Goal: Task Accomplishment & Management: Manage account settings

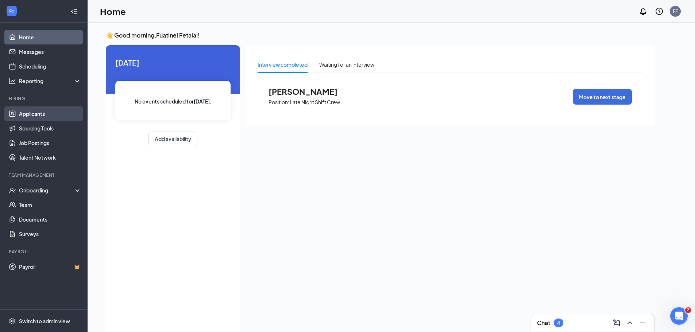
click at [38, 115] on link "Applicants" at bounding box center [50, 113] width 62 height 15
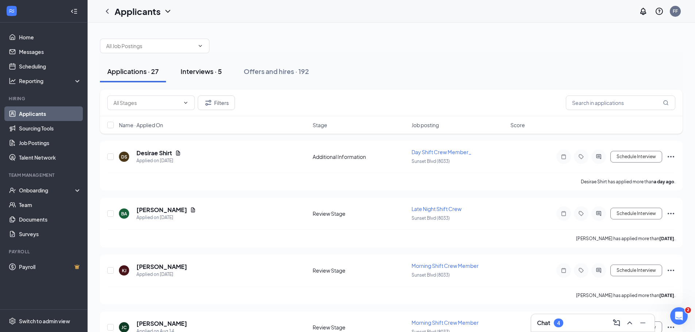
click at [196, 71] on div "Interviews · 5" at bounding box center [200, 71] width 41 height 9
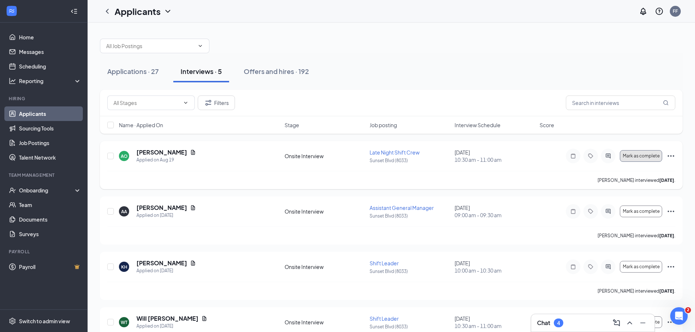
drag, startPoint x: 628, startPoint y: 160, endPoint x: 550, endPoint y: 165, distance: 77.9
click at [549, 172] on div "AO Aleah Orgill Applied on Aug 19 Onsite Interview Late Night Shift Crew Sunset…" at bounding box center [391, 165] width 582 height 48
click at [628, 156] on span "Mark as complete" at bounding box center [640, 156] width 37 height 5
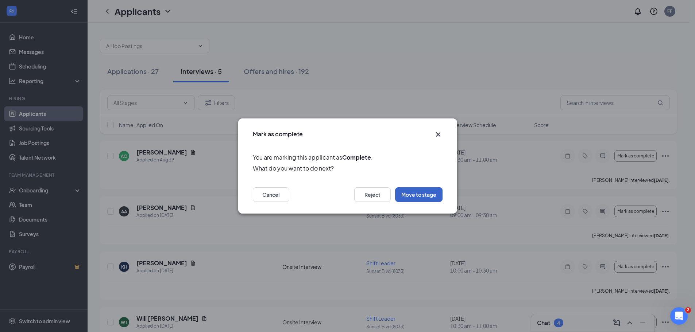
click at [425, 194] on button "Move to stage" at bounding box center [418, 194] width 47 height 15
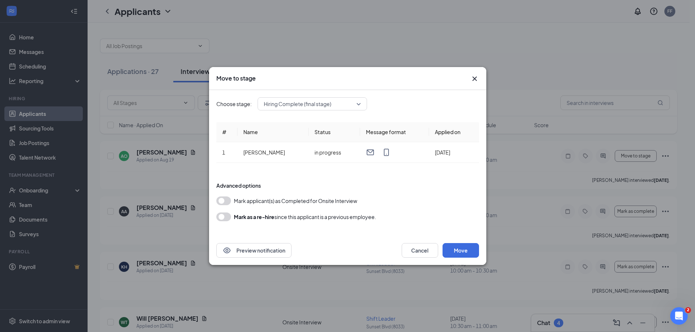
click at [228, 202] on button "button" at bounding box center [223, 201] width 15 height 9
click at [453, 248] on button "Move" at bounding box center [460, 250] width 36 height 15
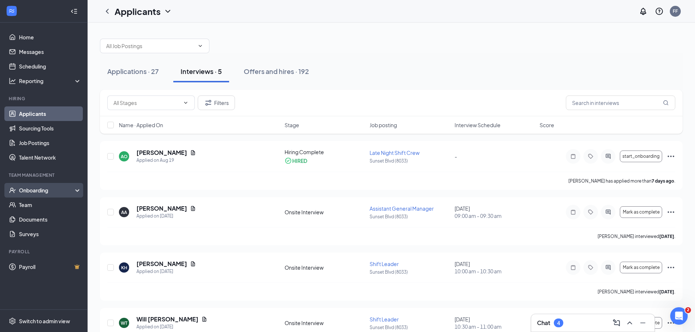
click at [37, 195] on div "Onboarding" at bounding box center [44, 190] width 88 height 15
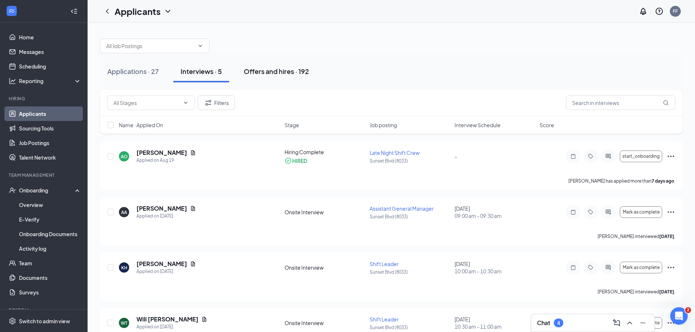
click at [293, 72] on div "Offers and hires · 192" at bounding box center [276, 71] width 65 height 9
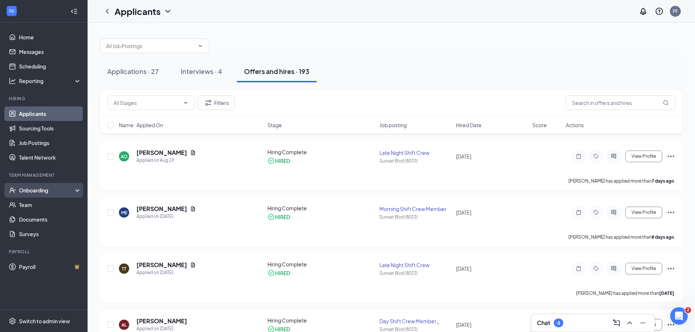
click at [34, 191] on div "Onboarding" at bounding box center [47, 190] width 56 height 7
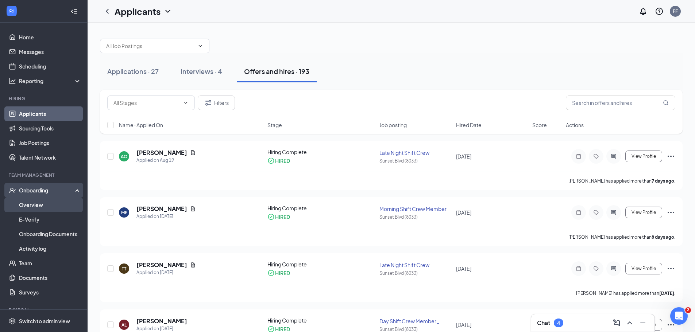
click at [28, 208] on link "Overview" at bounding box center [50, 205] width 62 height 15
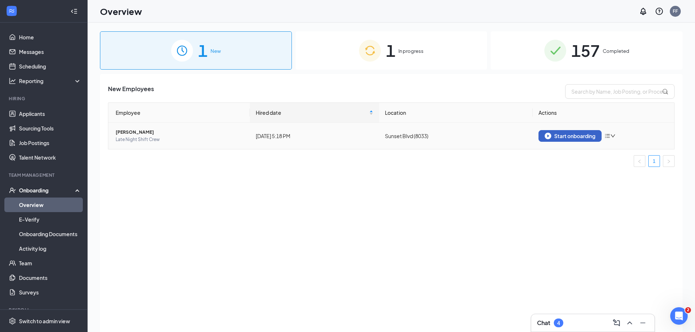
click at [571, 136] on div "Start onboarding" at bounding box center [569, 136] width 51 height 7
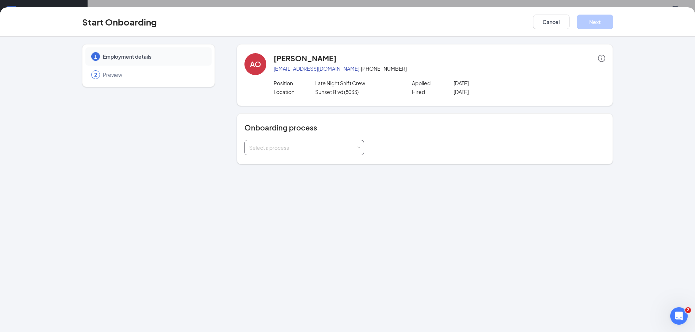
click at [301, 153] on div "Select a process" at bounding box center [304, 147] width 110 height 15
click at [295, 163] on li "Barbarosa Foods" at bounding box center [304, 163] width 120 height 13
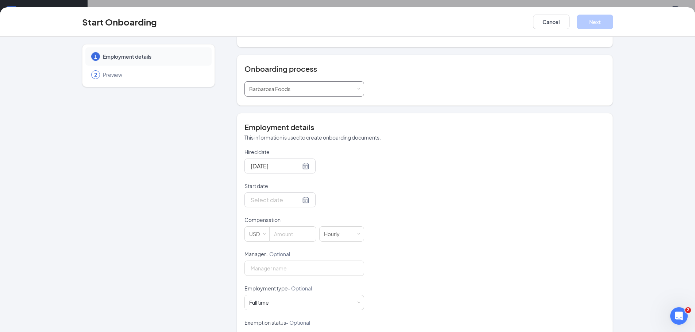
scroll to position [73, 0]
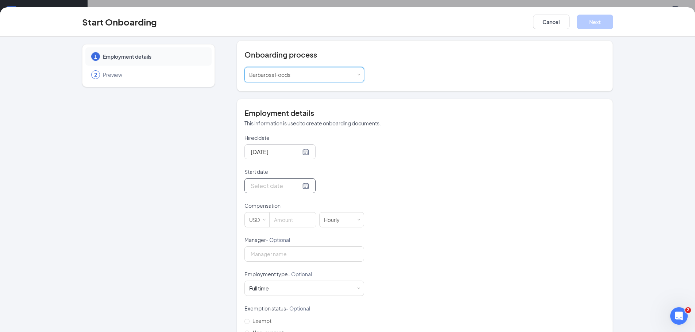
click at [294, 186] on div at bounding box center [280, 185] width 59 height 9
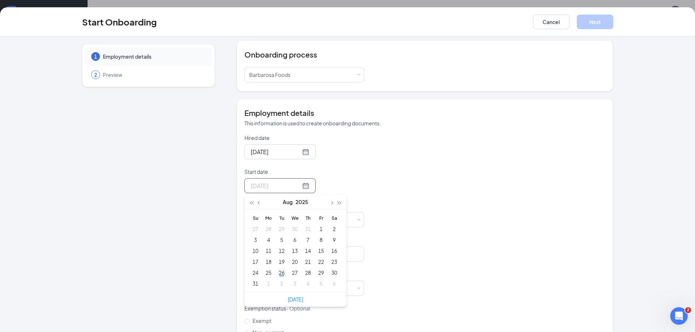
type input "[DATE]"
click at [279, 271] on div "26" at bounding box center [281, 272] width 9 height 9
click at [283, 223] on input at bounding box center [292, 220] width 46 height 15
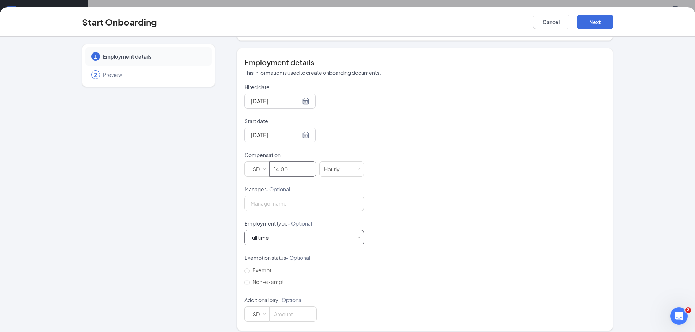
scroll to position [130, 0]
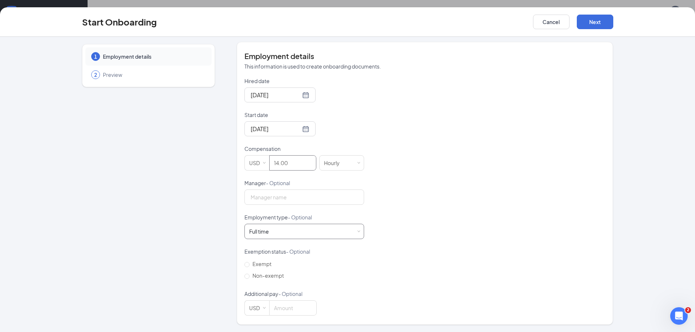
type input "14"
click at [265, 233] on div "Full time" at bounding box center [259, 231] width 20 height 7
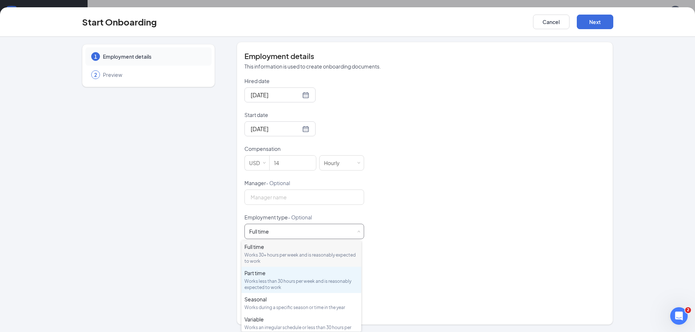
click at [263, 276] on div "Part time" at bounding box center [301, 272] width 114 height 7
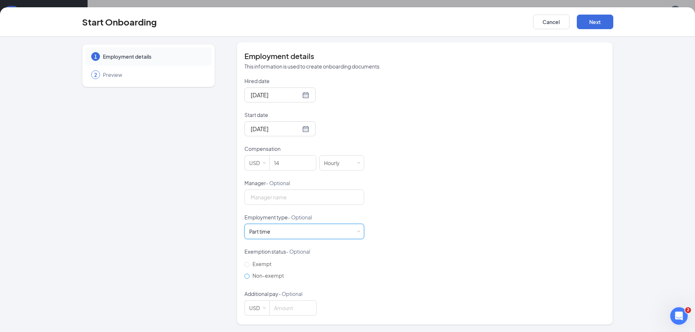
click at [245, 274] on input "Non-exempt" at bounding box center [246, 276] width 5 height 5
radio input "true"
click at [605, 20] on button "Next" at bounding box center [594, 22] width 36 height 15
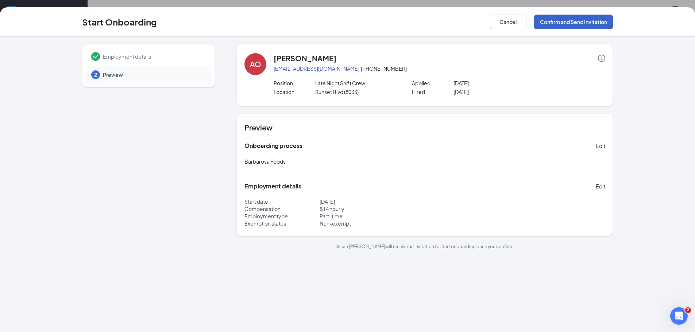
click at [590, 21] on button "Confirm and Send Invitation" at bounding box center [572, 22] width 79 height 15
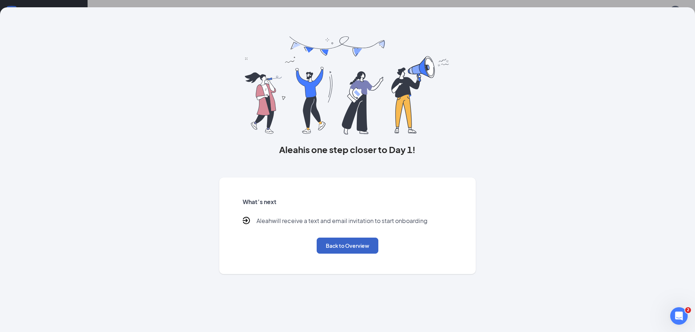
click at [366, 248] on button "Back to Overview" at bounding box center [347, 246] width 62 height 16
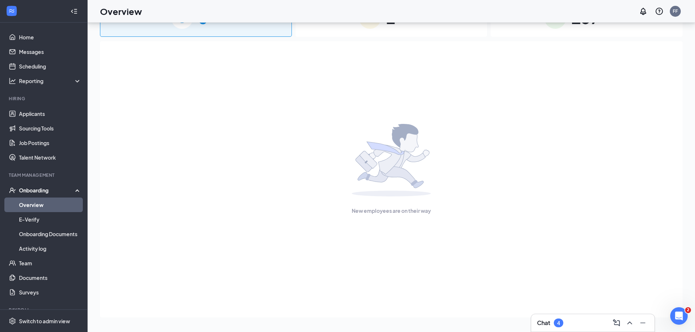
click at [40, 204] on link "Overview" at bounding box center [50, 205] width 62 height 15
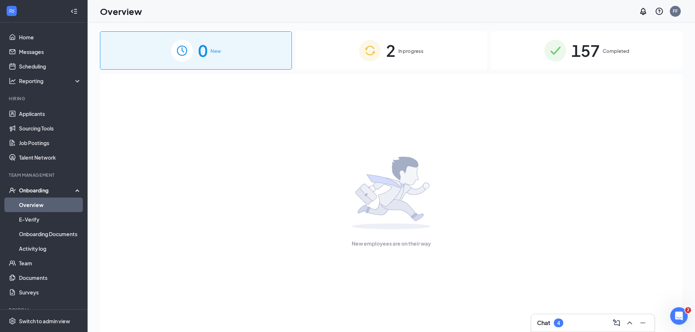
click at [407, 48] on span "In progress" at bounding box center [410, 50] width 25 height 7
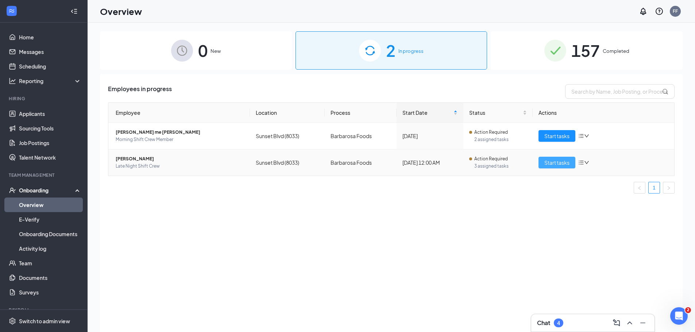
click at [546, 164] on span "Start tasks" at bounding box center [556, 163] width 25 height 8
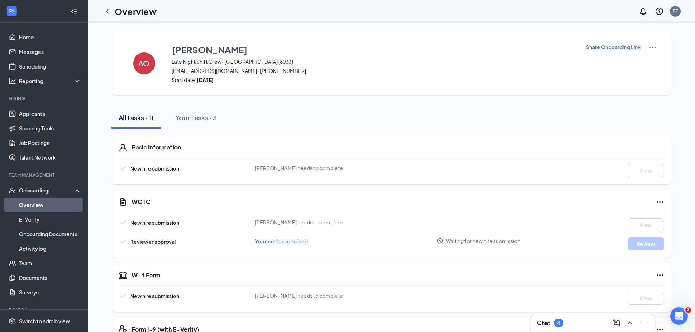
click at [277, 167] on span "[PERSON_NAME] needs to complete" at bounding box center [299, 168] width 88 height 7
click at [155, 173] on div "New hire submission [PERSON_NAME] needs to complete View" at bounding box center [391, 170] width 545 height 13
click at [204, 119] on div "Your Tasks · 3" at bounding box center [195, 117] width 41 height 9
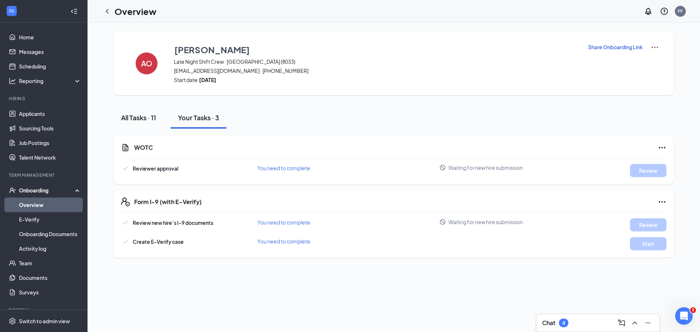
click at [143, 120] on div "All Tasks · 11" at bounding box center [138, 117] width 35 height 9
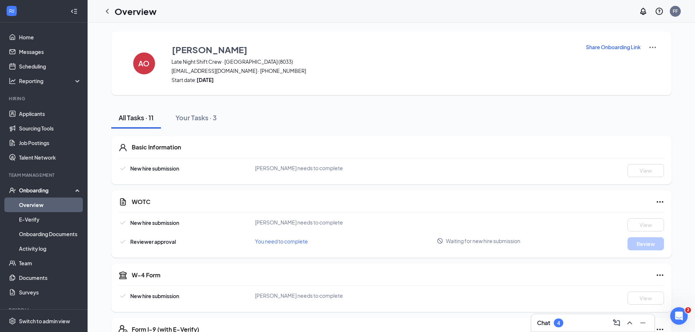
click at [604, 48] on p "Share Onboarding Link" at bounding box center [613, 46] width 55 height 7
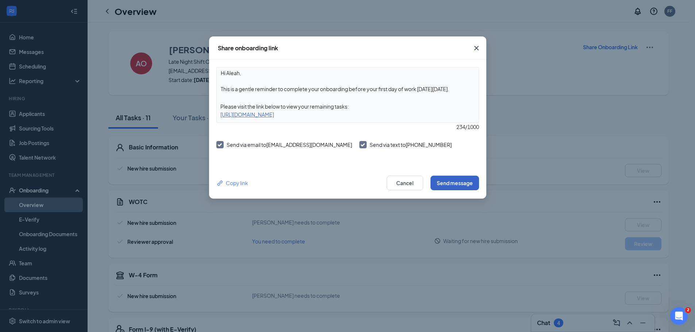
click at [459, 186] on button "Send message" at bounding box center [454, 183] width 48 height 15
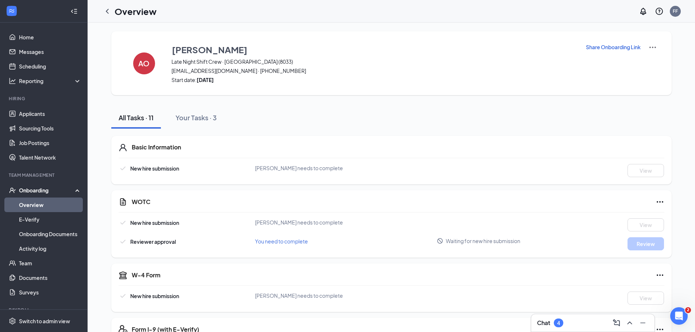
click at [633, 49] on p "Share Onboarding Link" at bounding box center [613, 46] width 55 height 7
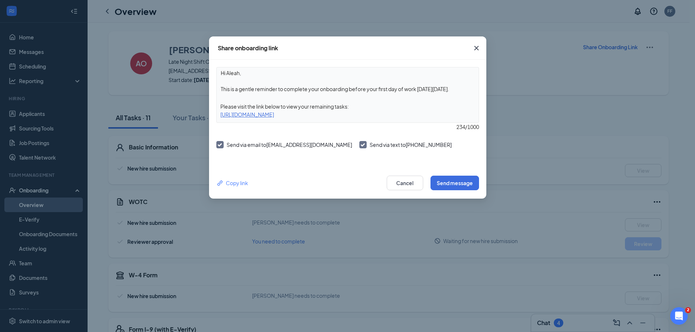
drag, startPoint x: 306, startPoint y: 115, endPoint x: 276, endPoint y: 128, distance: 32.7
click at [276, 128] on div "234 / 1000" at bounding box center [347, 127] width 263 height 8
click at [280, 116] on div "[URL][DOMAIN_NAME]" at bounding box center [348, 114] width 262 height 8
click at [239, 183] on div "Copy link" at bounding box center [232, 183] width 32 height 8
